Goal: Task Accomplishment & Management: Manage account settings

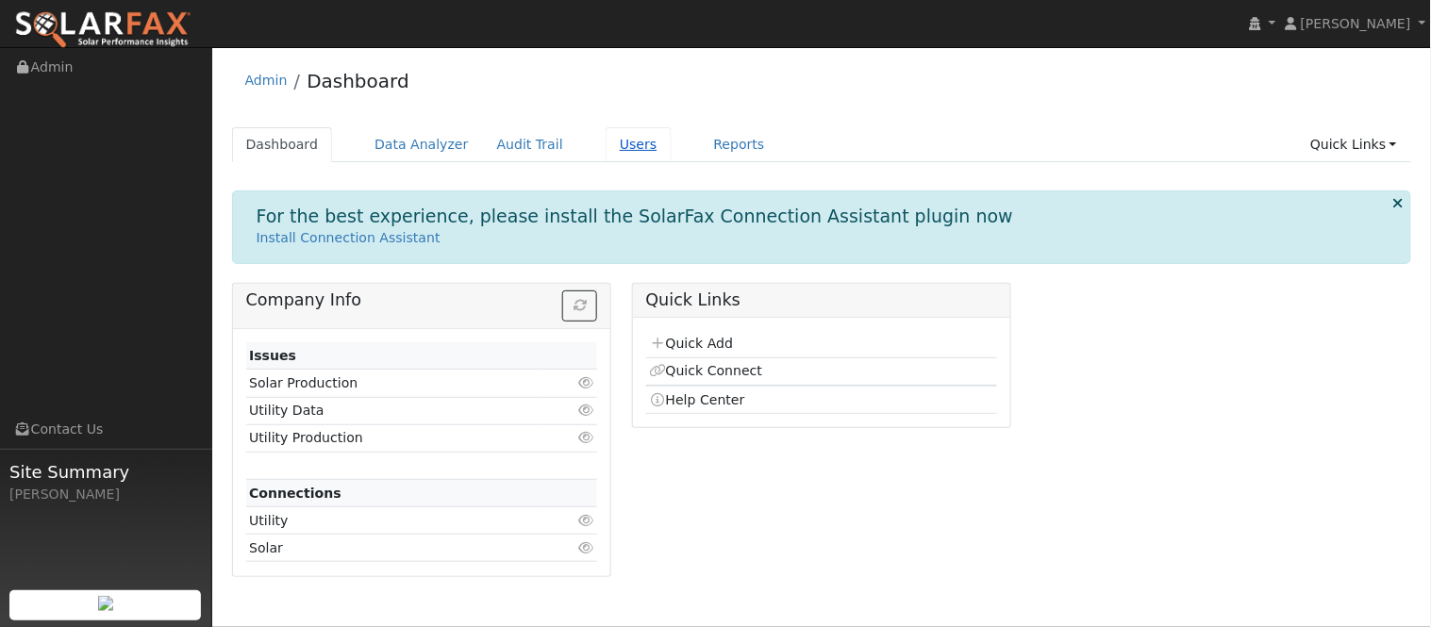
click at [606, 142] on link "Users" at bounding box center [639, 144] width 66 height 35
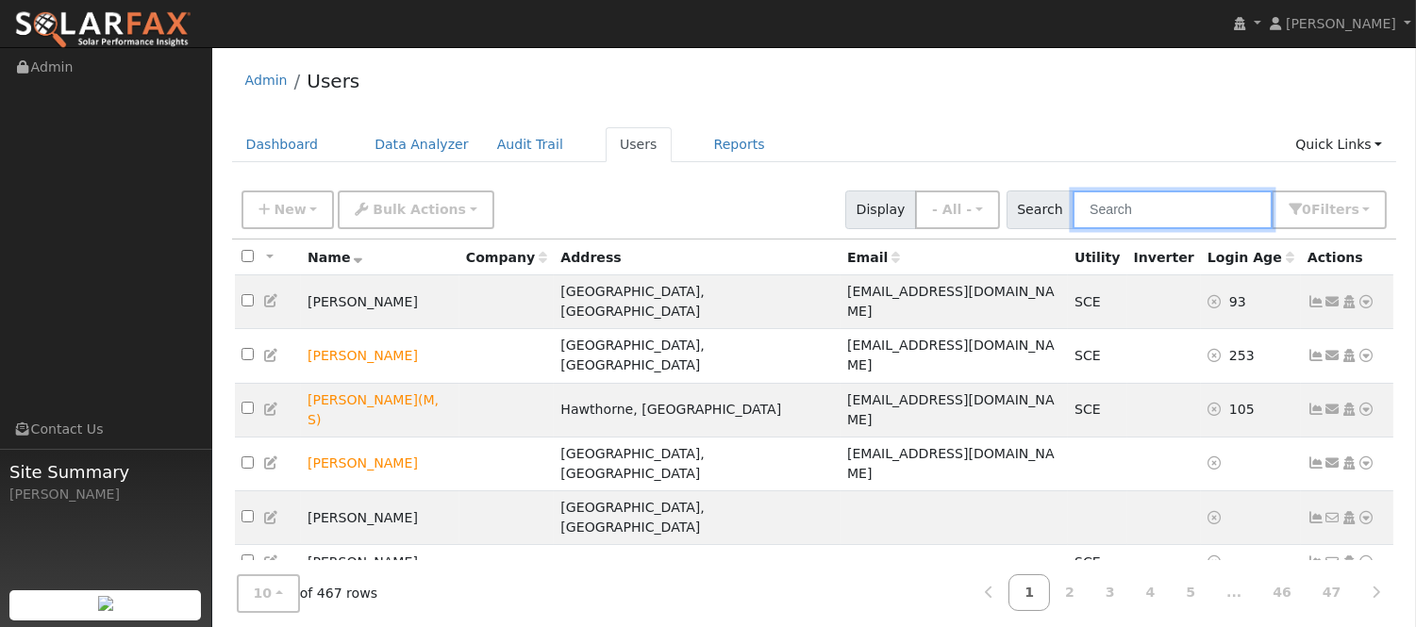
click at [1184, 212] on input "text" at bounding box center [1173, 210] width 200 height 39
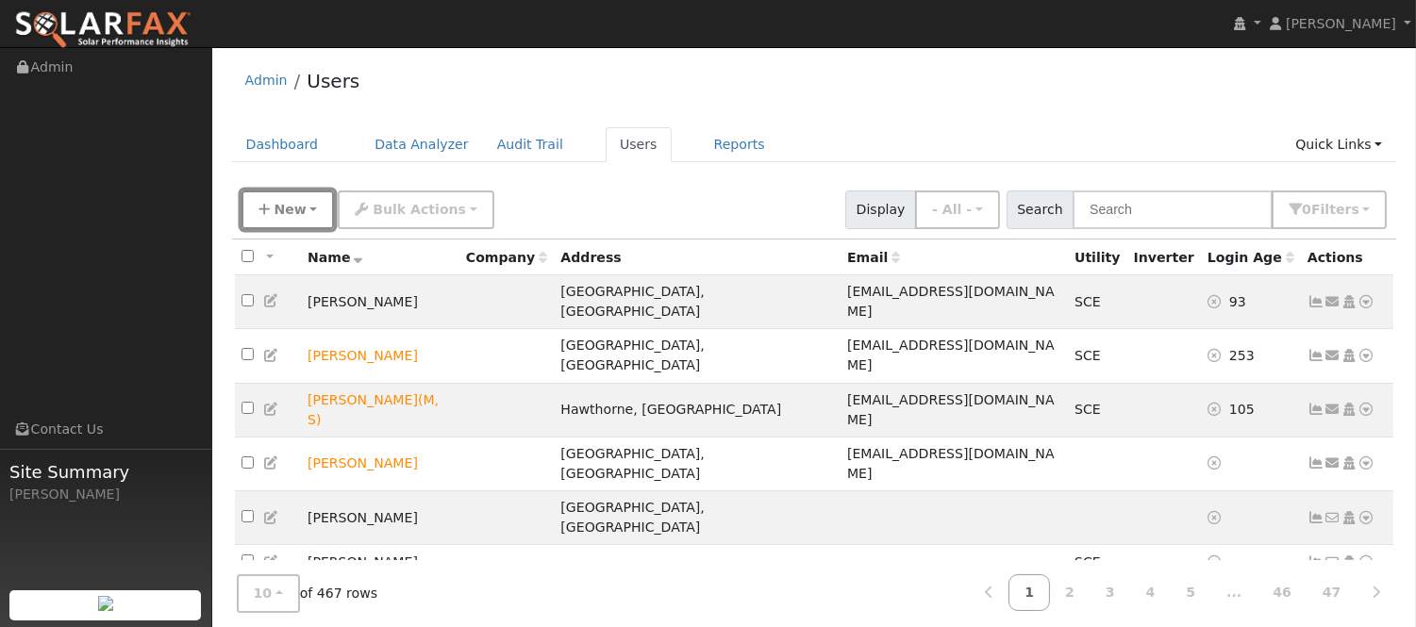
click at [294, 214] on span "New" at bounding box center [290, 209] width 32 height 15
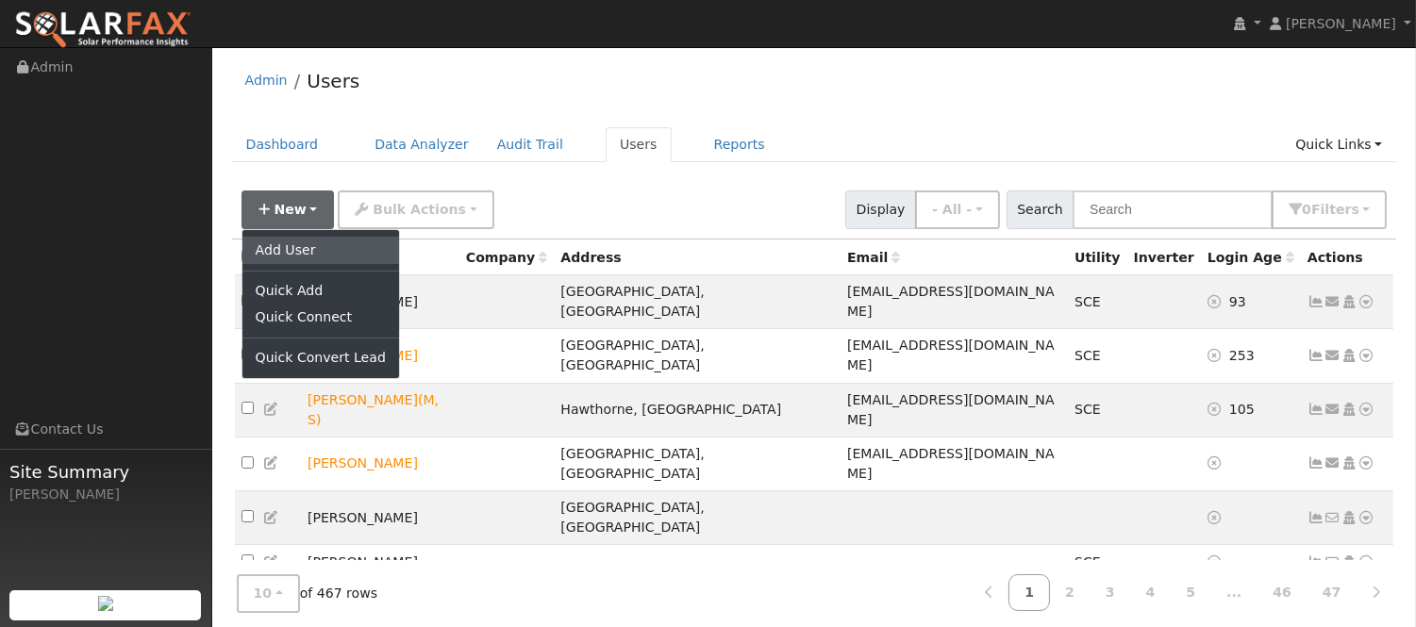
click at [305, 240] on link "Add User" at bounding box center [321, 250] width 157 height 26
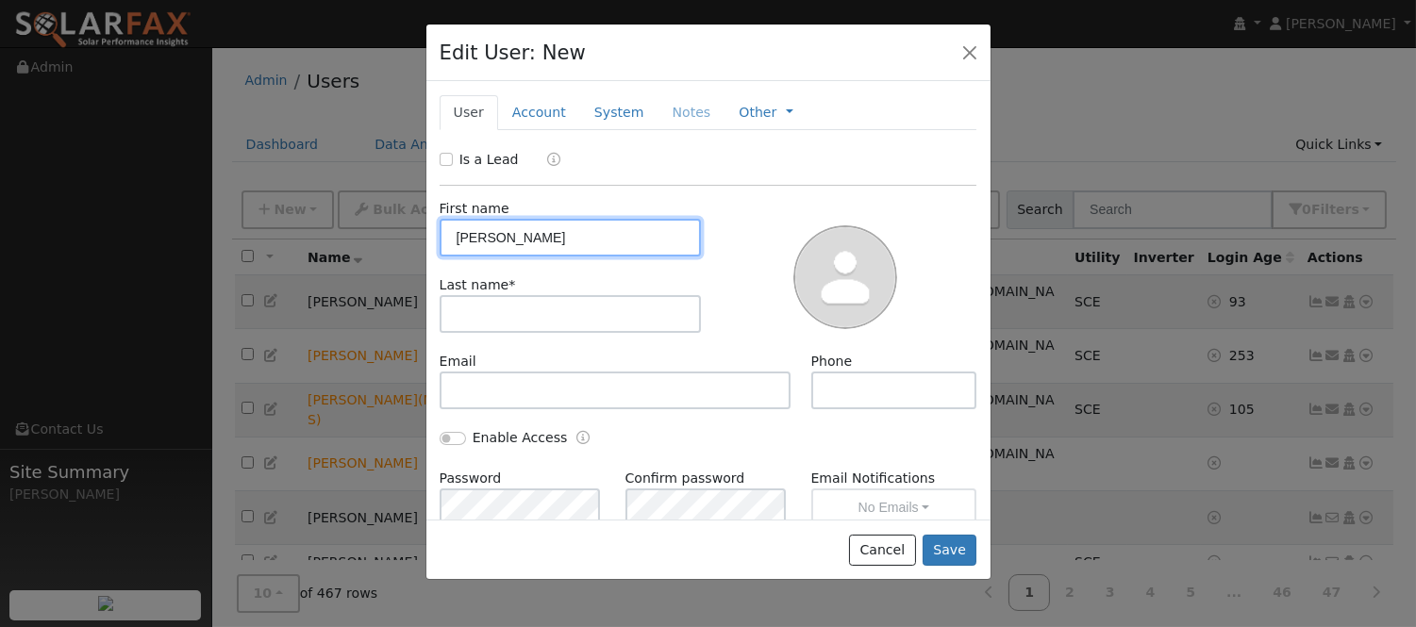
type input "maria"
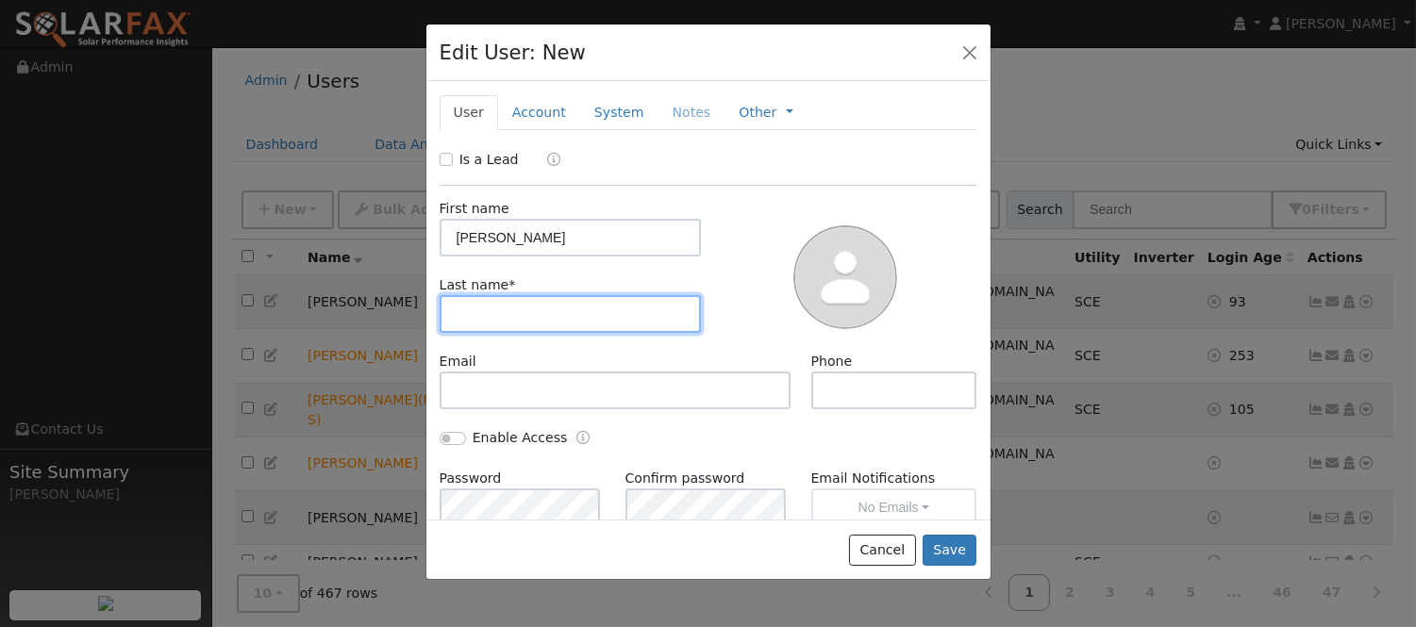
click at [545, 297] on input "text" at bounding box center [571, 314] width 262 height 38
type input "carlo"
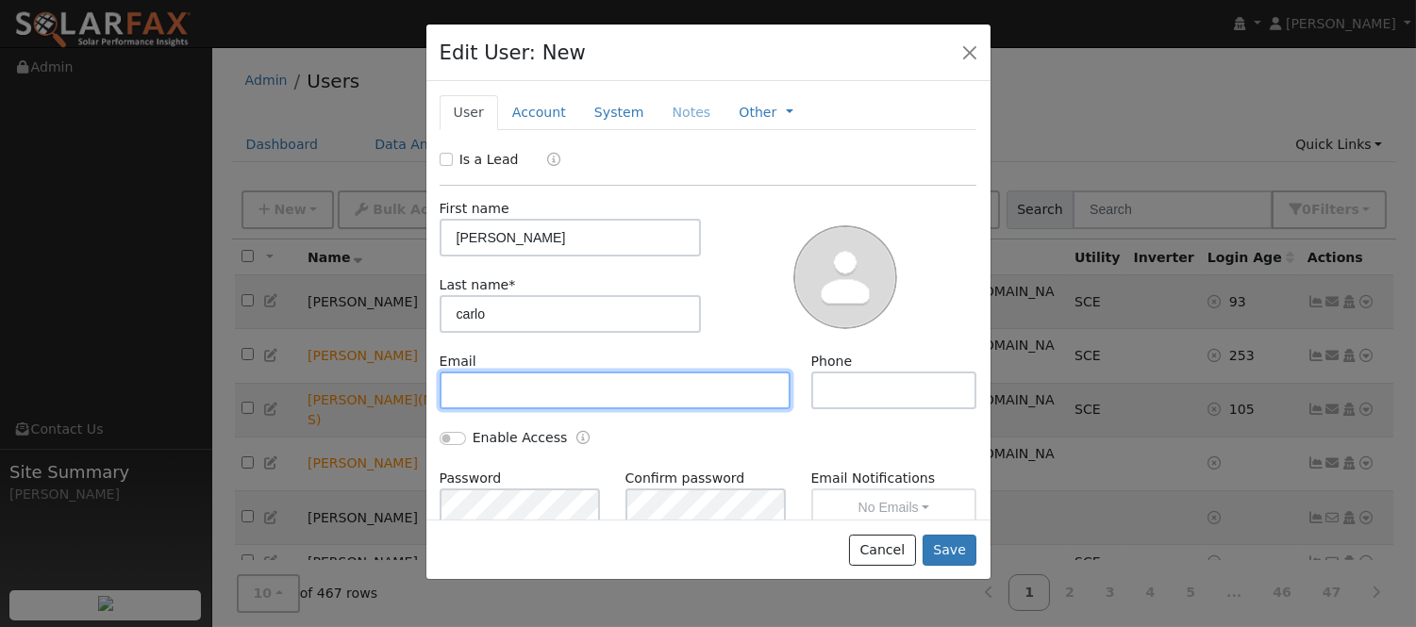
click at [654, 385] on input "text" at bounding box center [616, 391] width 352 height 38
paste input "mlcarlos1@msn.com"
type input "mlcarlos1@msn.com"
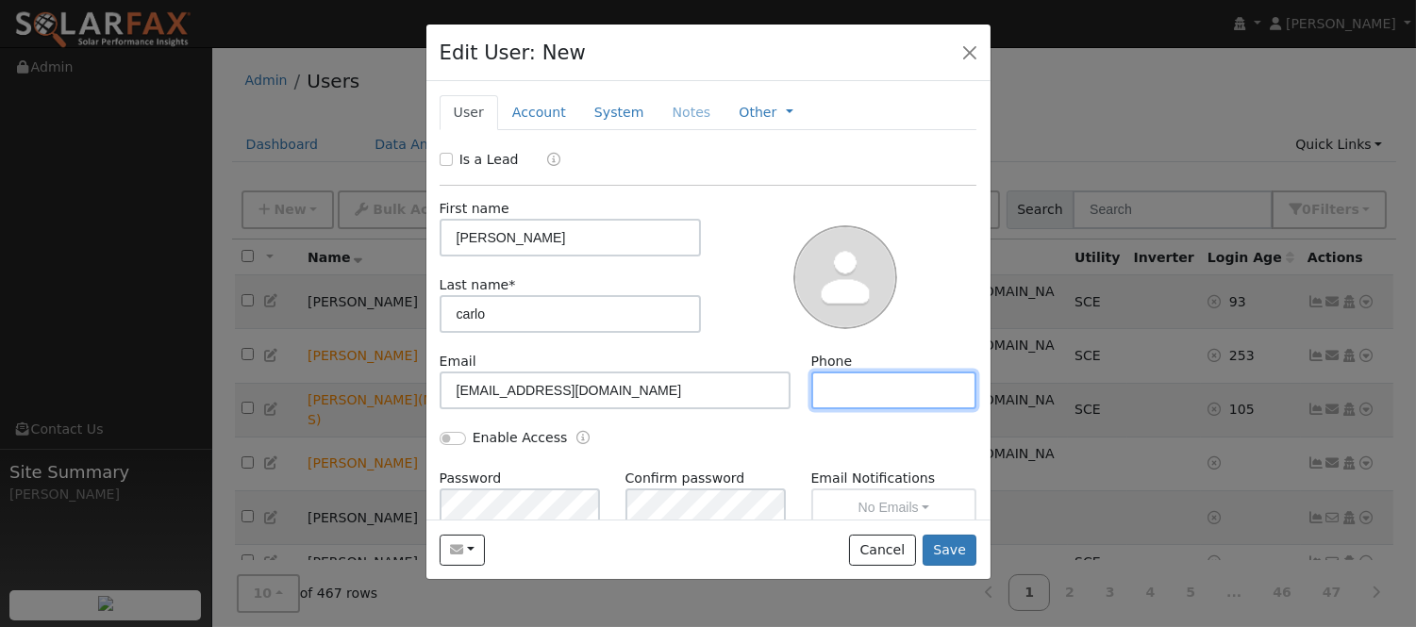
click at [897, 387] on input "text" at bounding box center [895, 391] width 166 height 38
paste input "(951) 349-6081"
type input "(951) 349-6081"
click at [543, 105] on link "Account" at bounding box center [539, 112] width 82 height 35
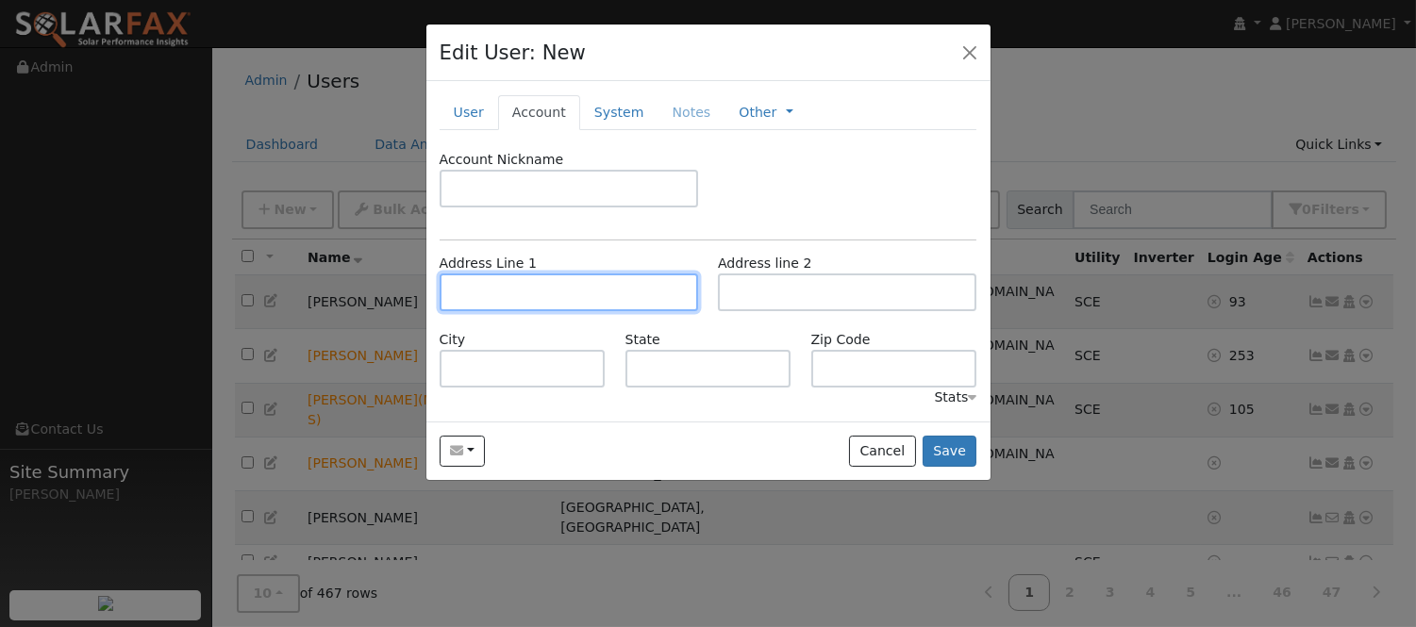
click at [605, 287] on input "text" at bounding box center [569, 293] width 259 height 38
paste input "13115 ADELINE AVE"
type input "13115 Adeline Avenue"
type input "Moreno Valley"
type input "CA"
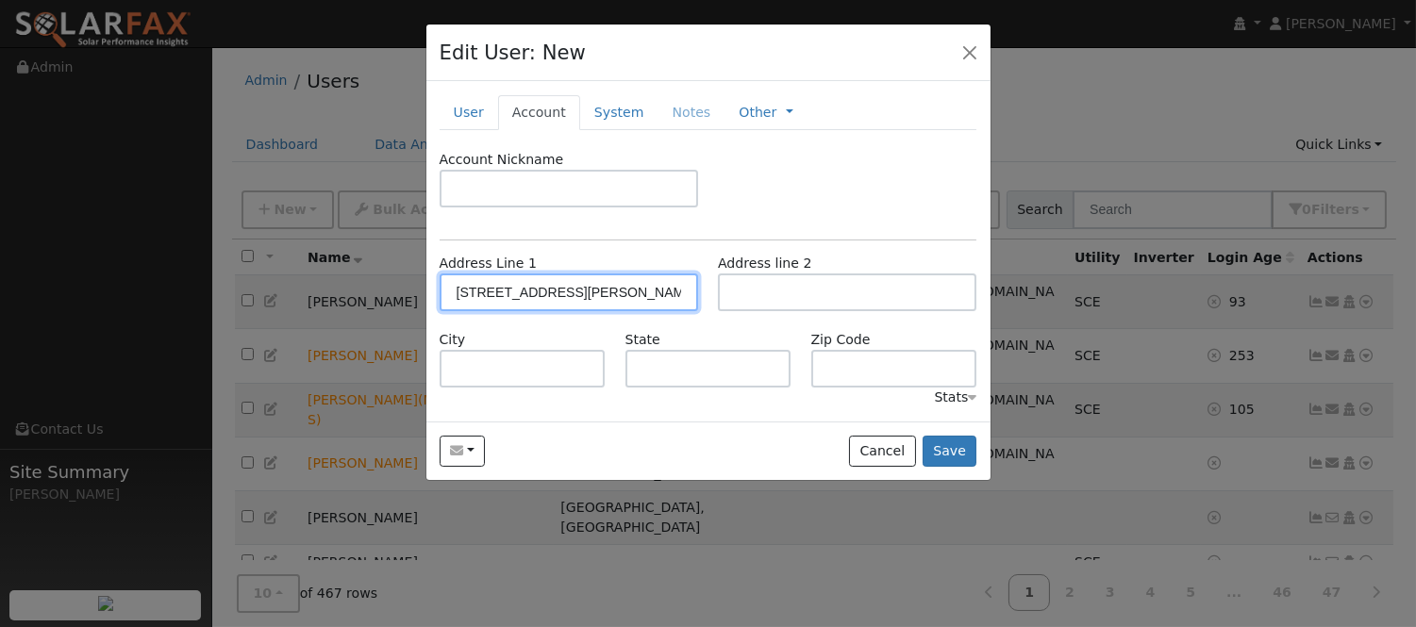
type input "92553"
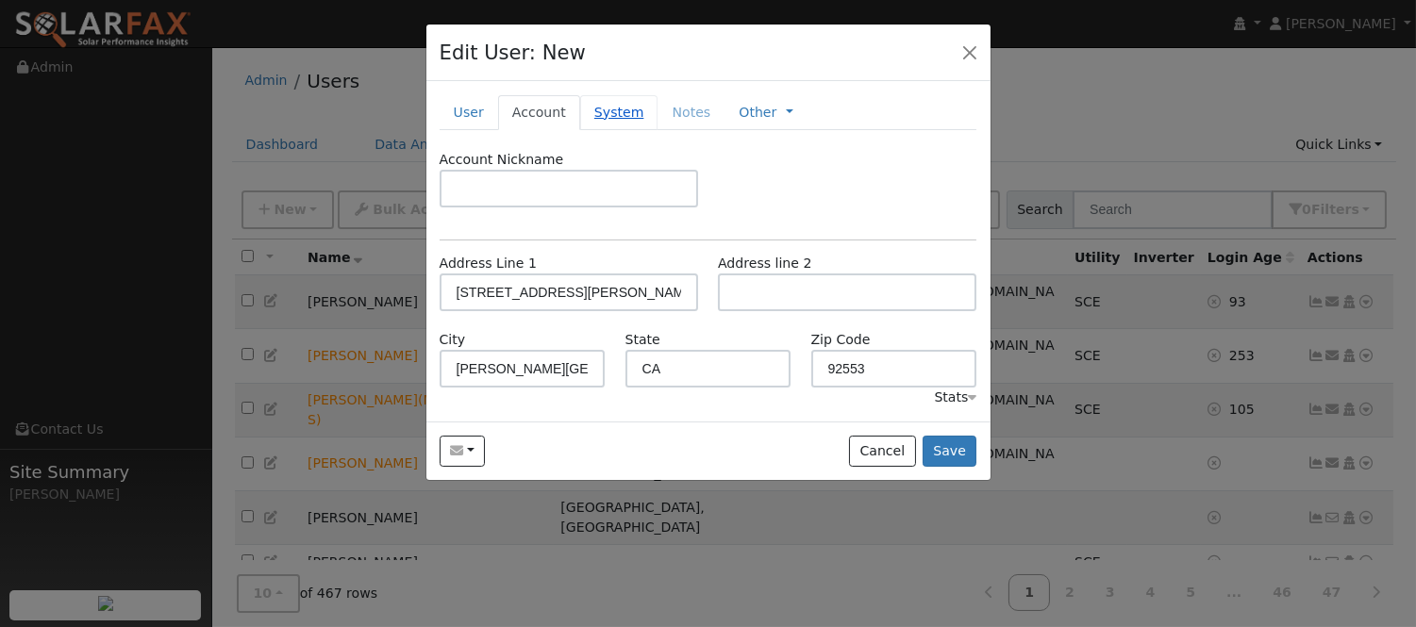
click at [617, 120] on link "System" at bounding box center [619, 112] width 78 height 35
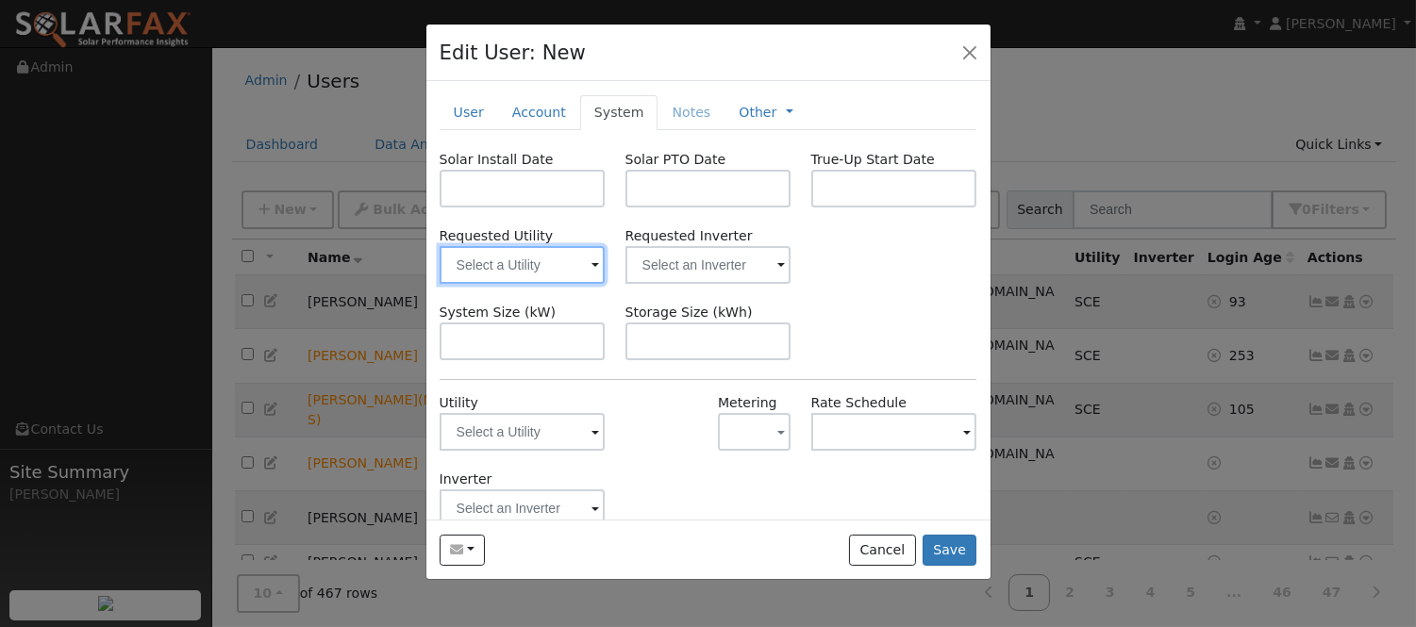
click at [526, 271] on input "text" at bounding box center [523, 265] width 166 height 38
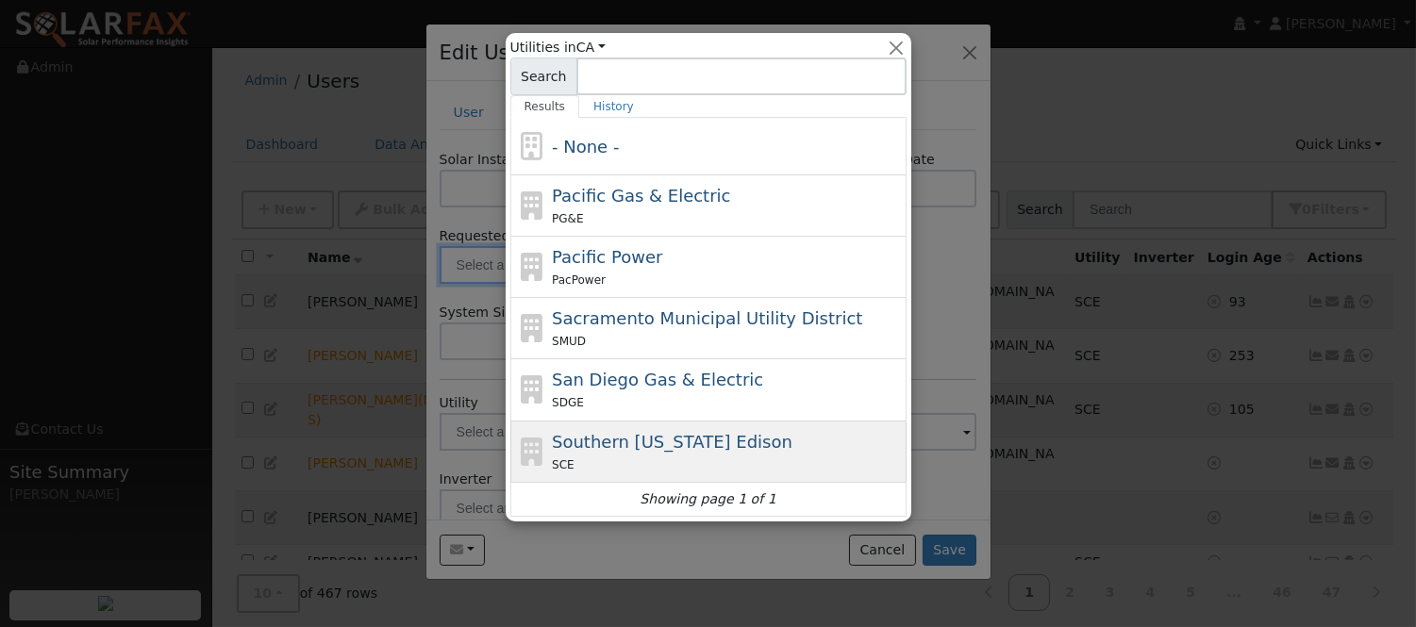
click at [752, 429] on div "Southern California Edison SCE" at bounding box center [727, 451] width 350 height 45
type input "Southern California Edison"
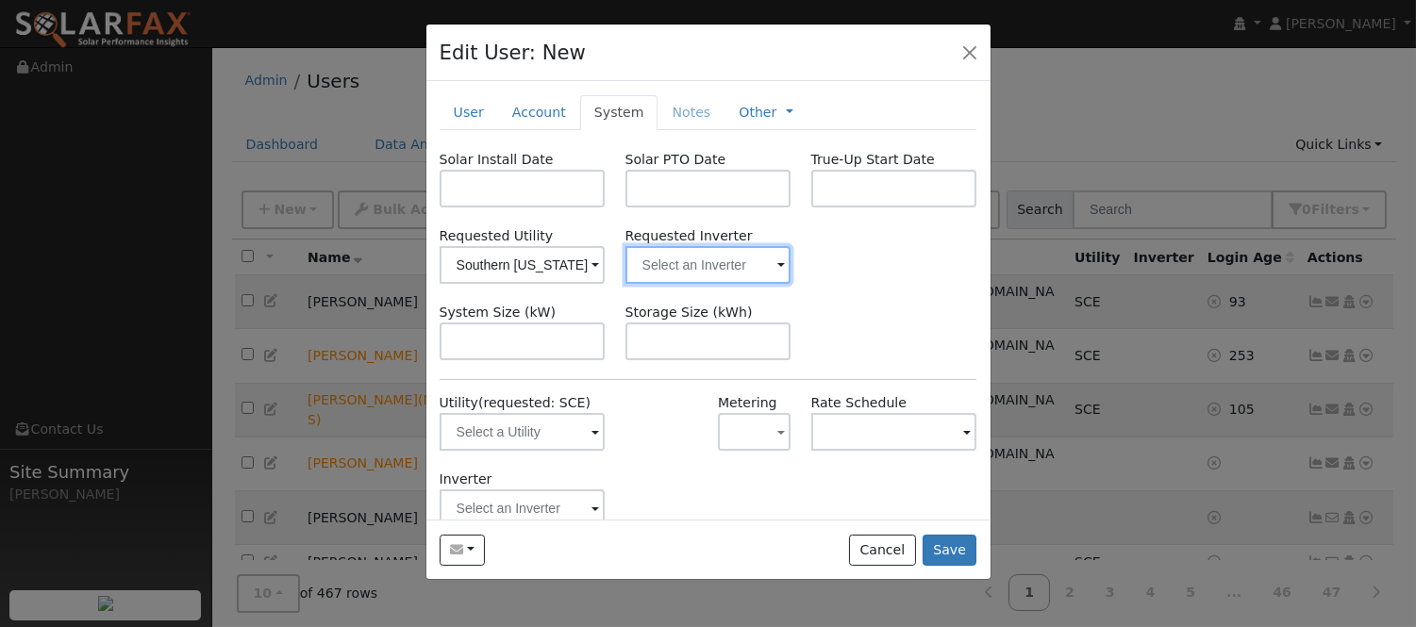
click at [606, 266] on input "text" at bounding box center [523, 265] width 166 height 38
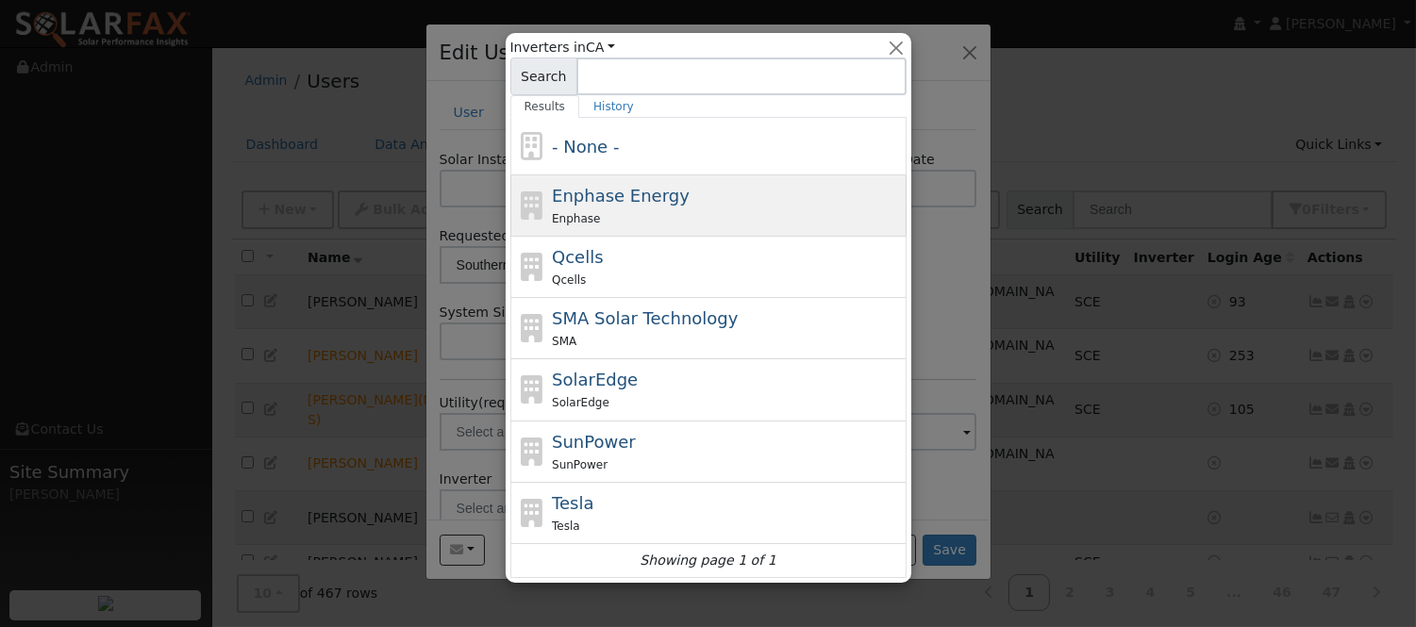
click at [684, 218] on div "Enphase" at bounding box center [727, 219] width 350 height 20
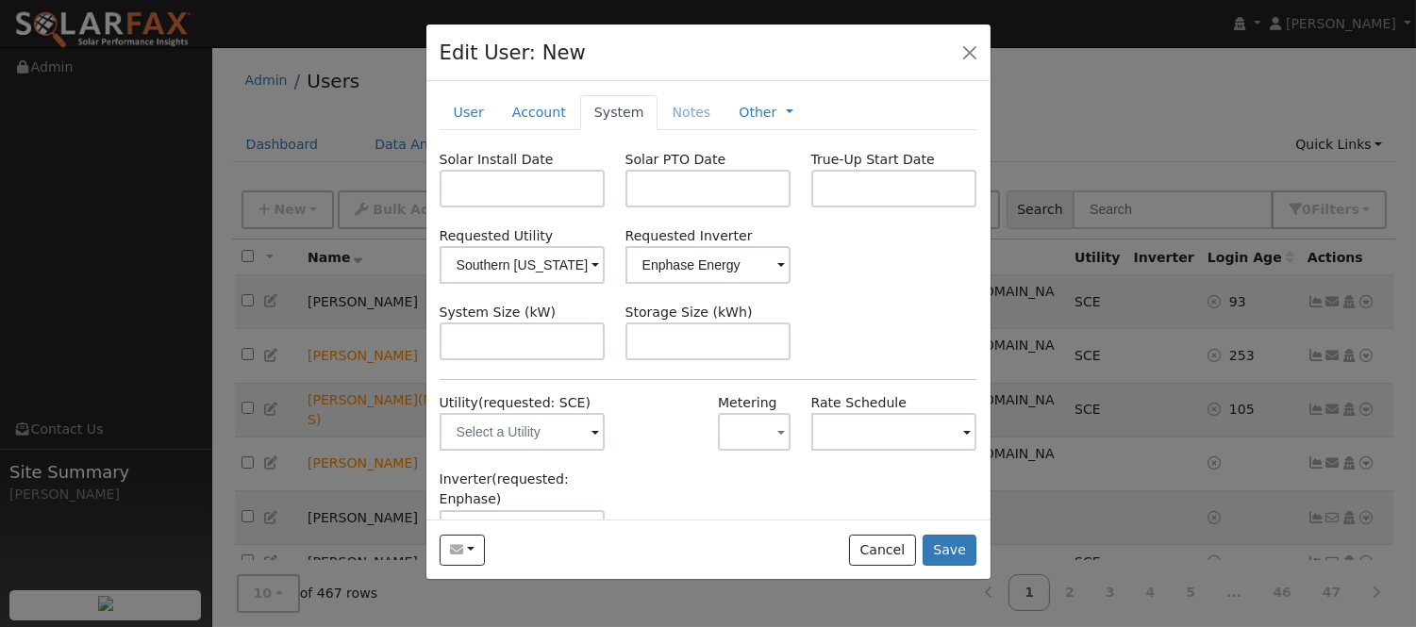
type input "Enphase Energy"
click at [944, 540] on button "Save" at bounding box center [950, 551] width 55 height 32
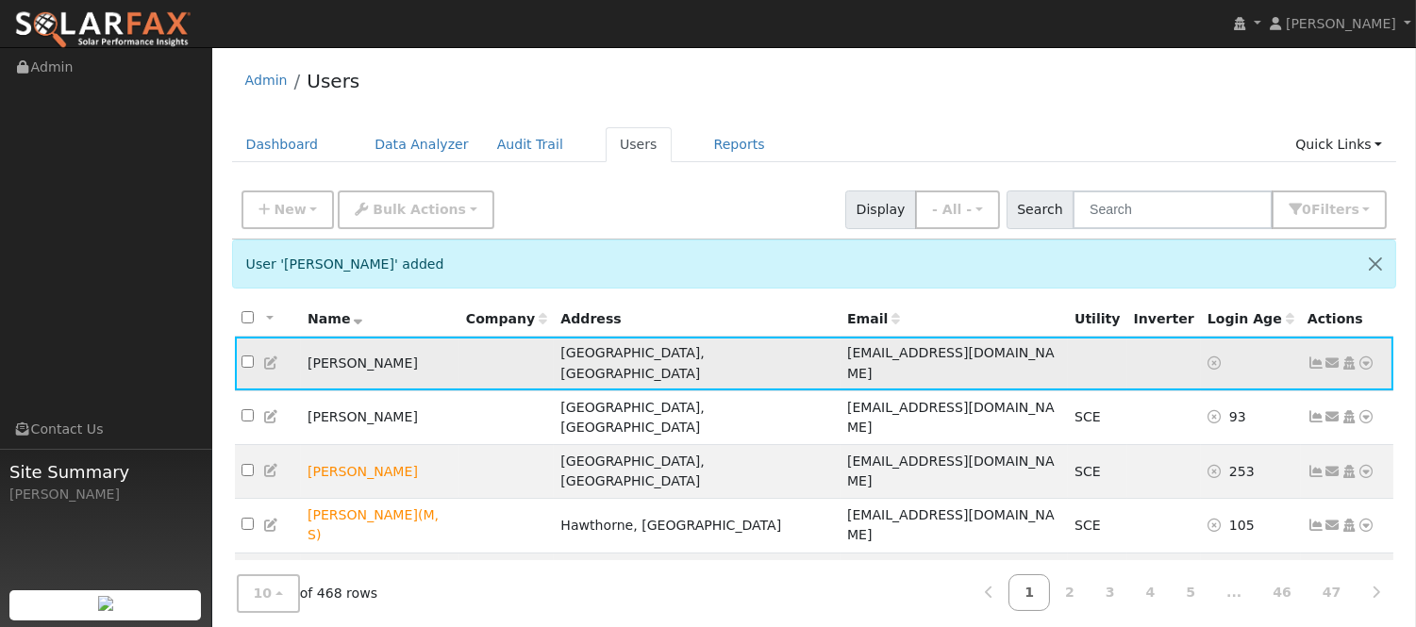
click at [274, 362] on icon at bounding box center [271, 363] width 17 height 13
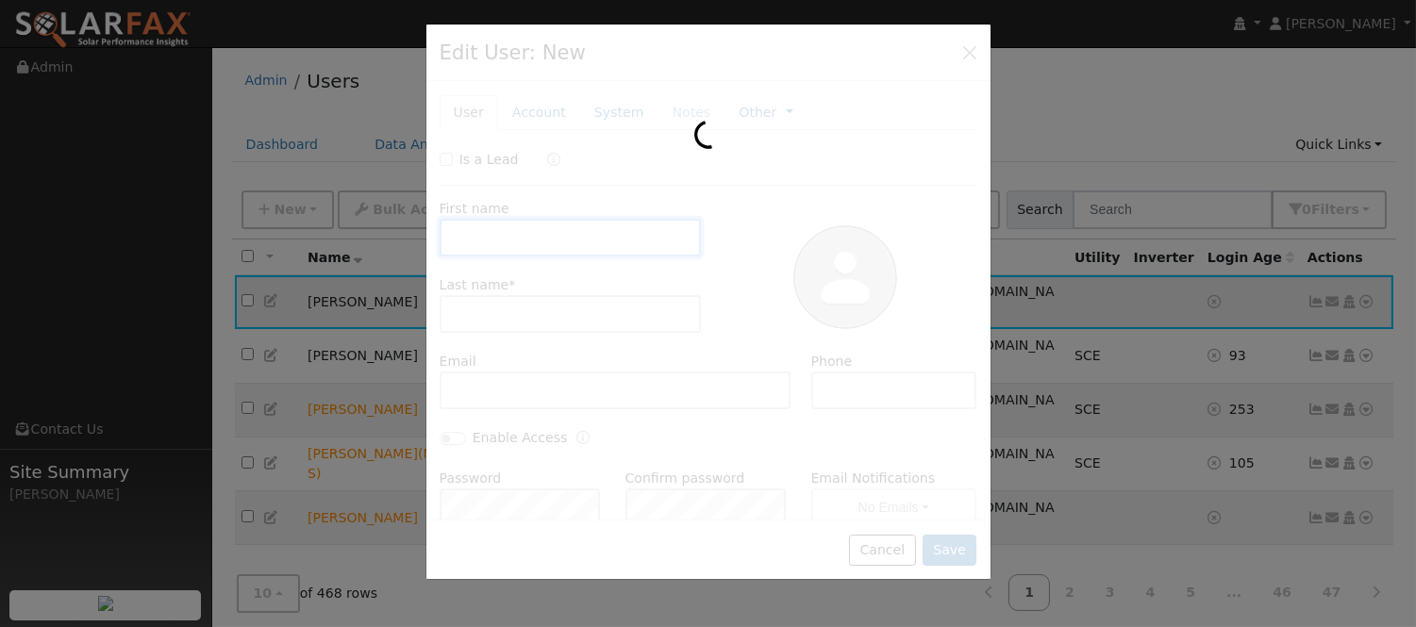
type input "maria"
type input "carlo"
type input "mlcarlos1@msn.com"
type input "(951) 349-6081"
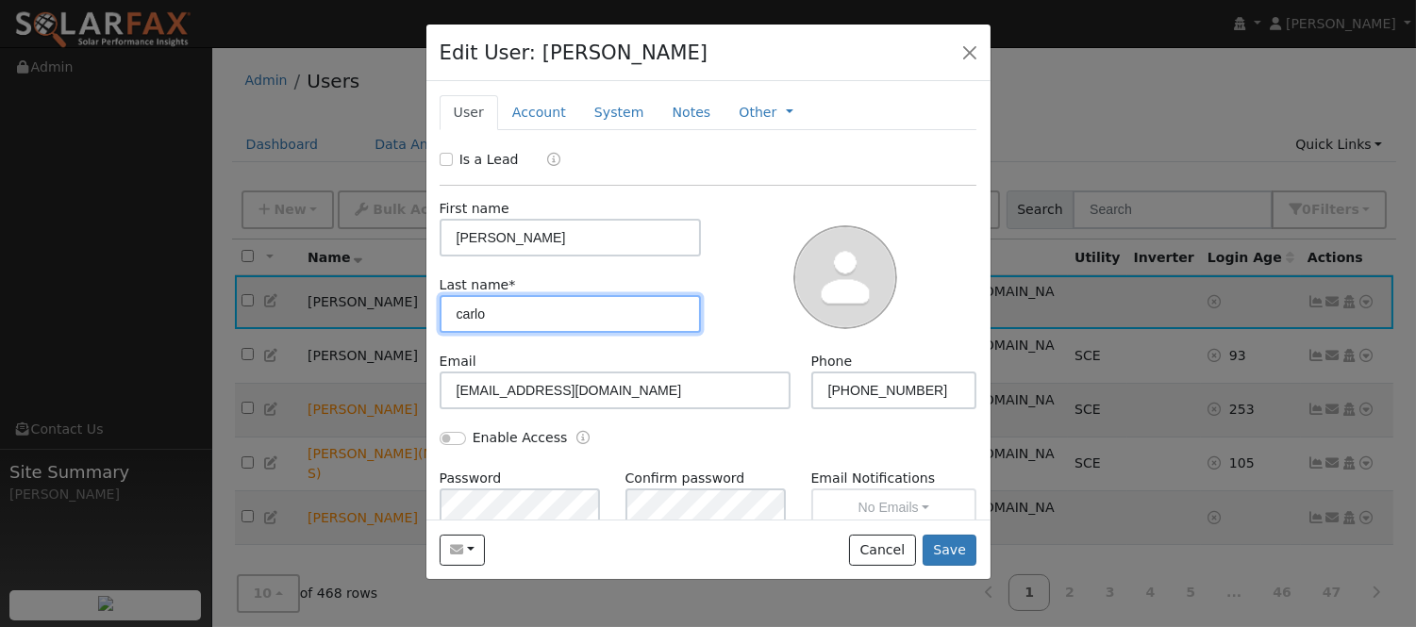
click at [530, 327] on input "carlo" at bounding box center [571, 314] width 262 height 38
type input "carlos"
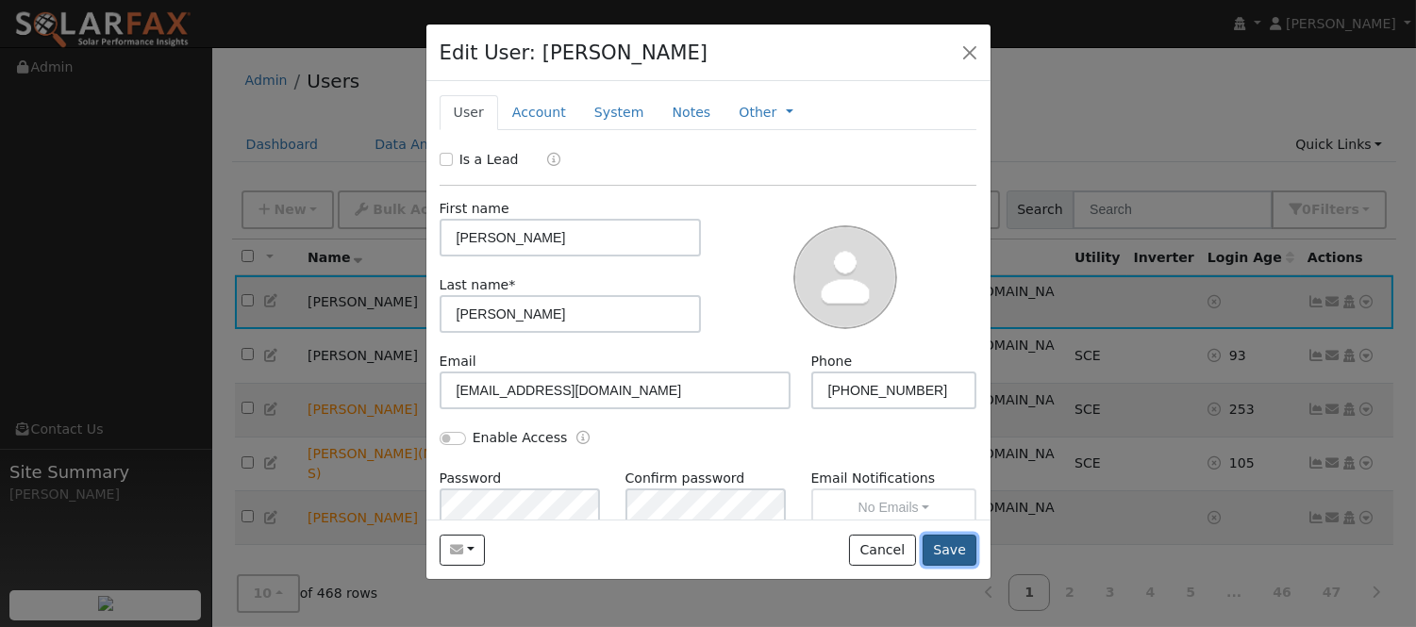
click at [948, 554] on button "Save" at bounding box center [950, 551] width 55 height 32
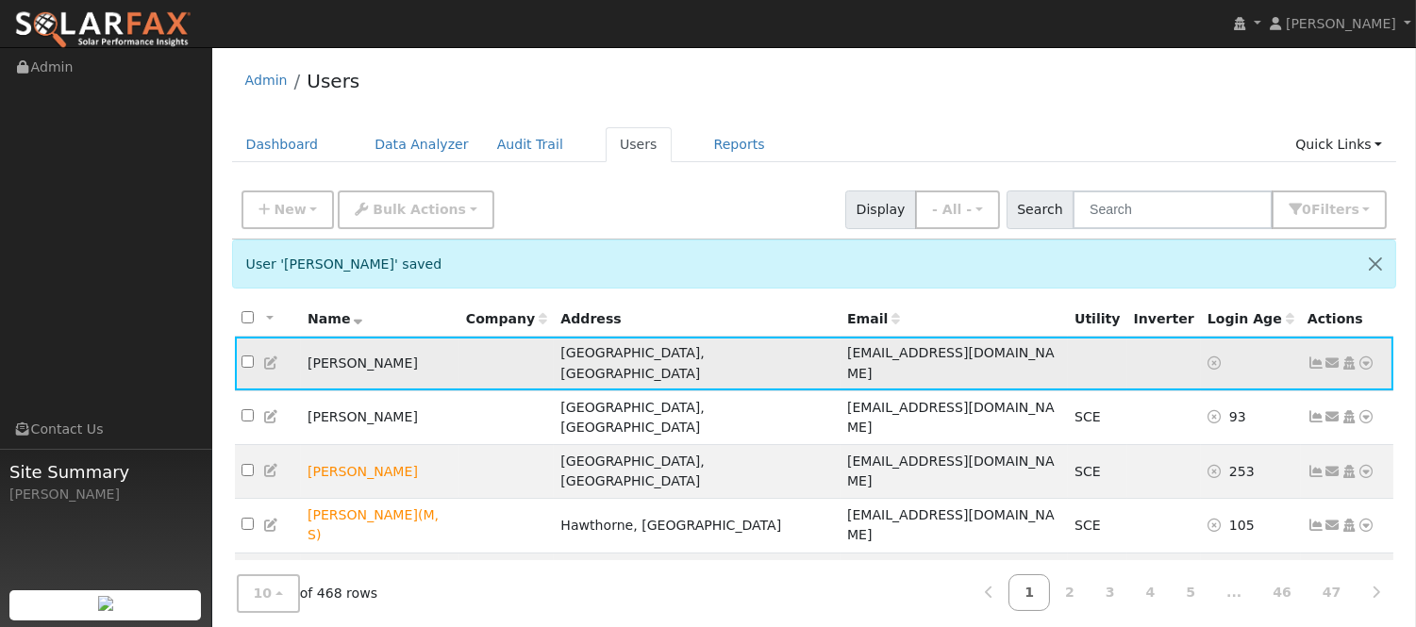
click at [1363, 361] on icon at bounding box center [1367, 363] width 17 height 13
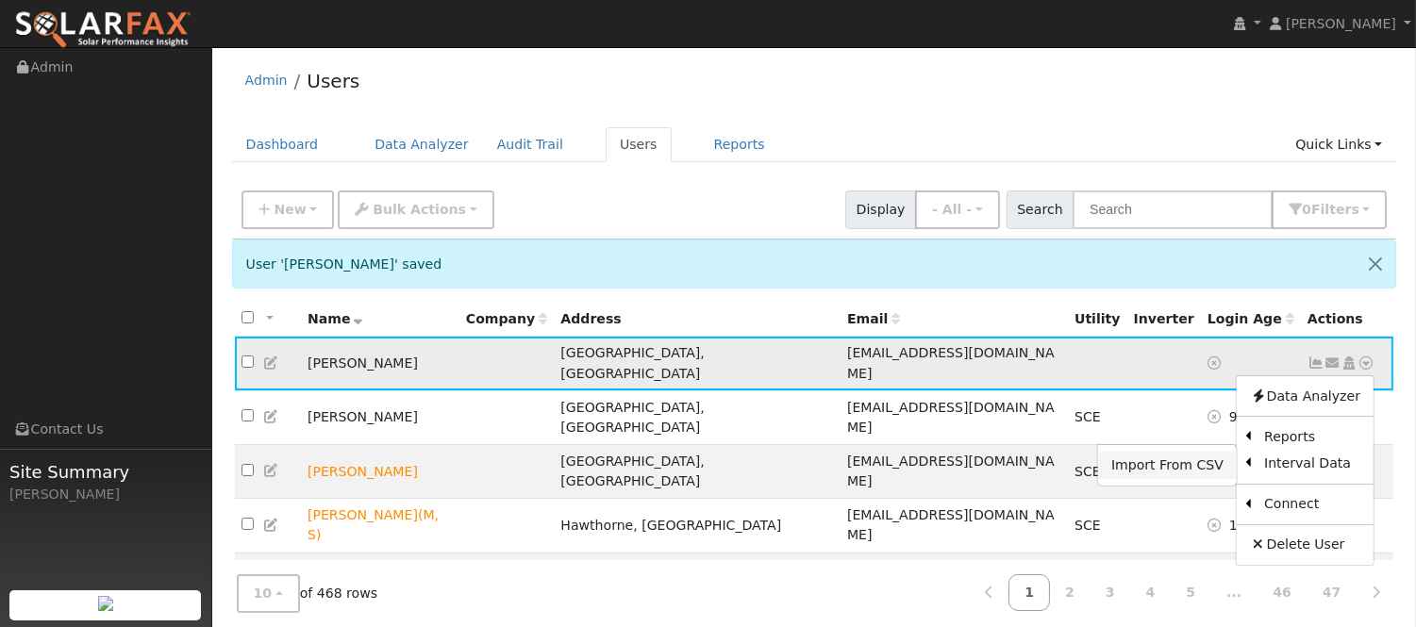
click at [1194, 460] on link "Import From CSV" at bounding box center [1167, 465] width 139 height 26
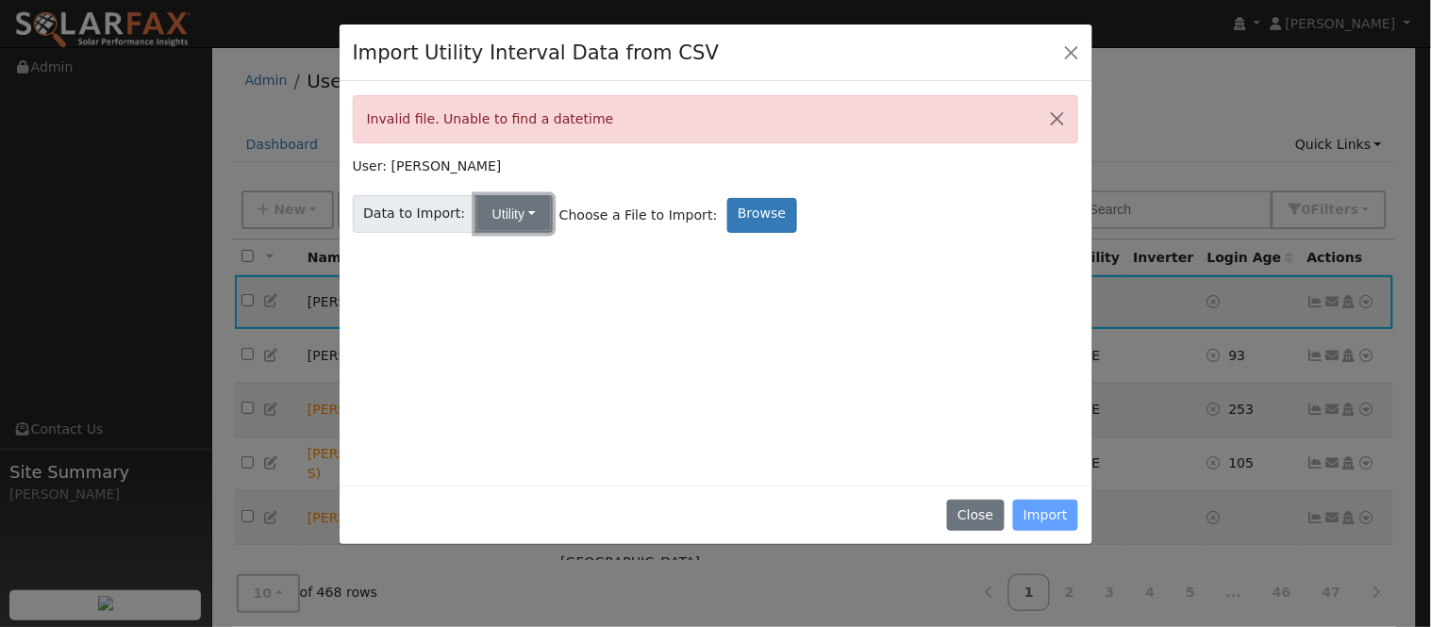
click at [519, 218] on button "Utility" at bounding box center [514, 214] width 77 height 38
click at [742, 218] on label "Browse" at bounding box center [763, 215] width 70 height 35
click at [0, 0] on input "Browse" at bounding box center [0, 0] width 0 height 0
click at [1072, 58] on button "Close" at bounding box center [1072, 52] width 26 height 26
